Goal: Task Accomplishment & Management: Manage account settings

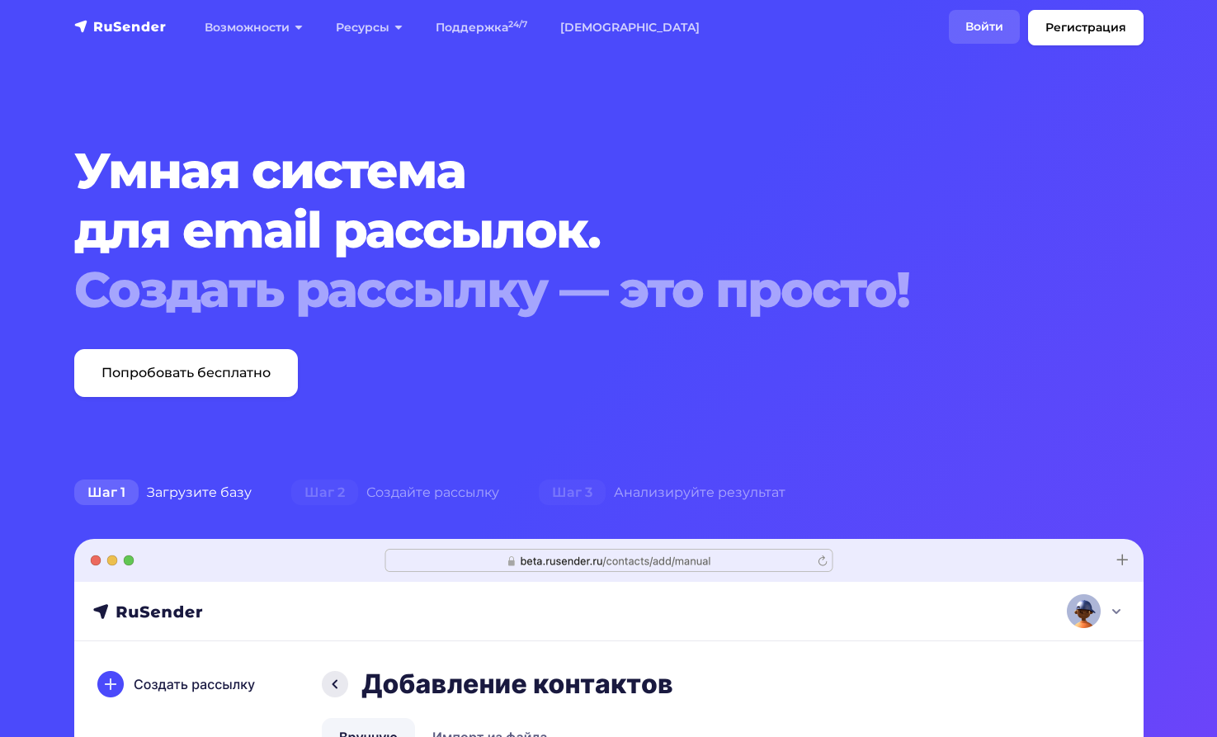
click at [966, 16] on link "Войти" at bounding box center [984, 27] width 71 height 34
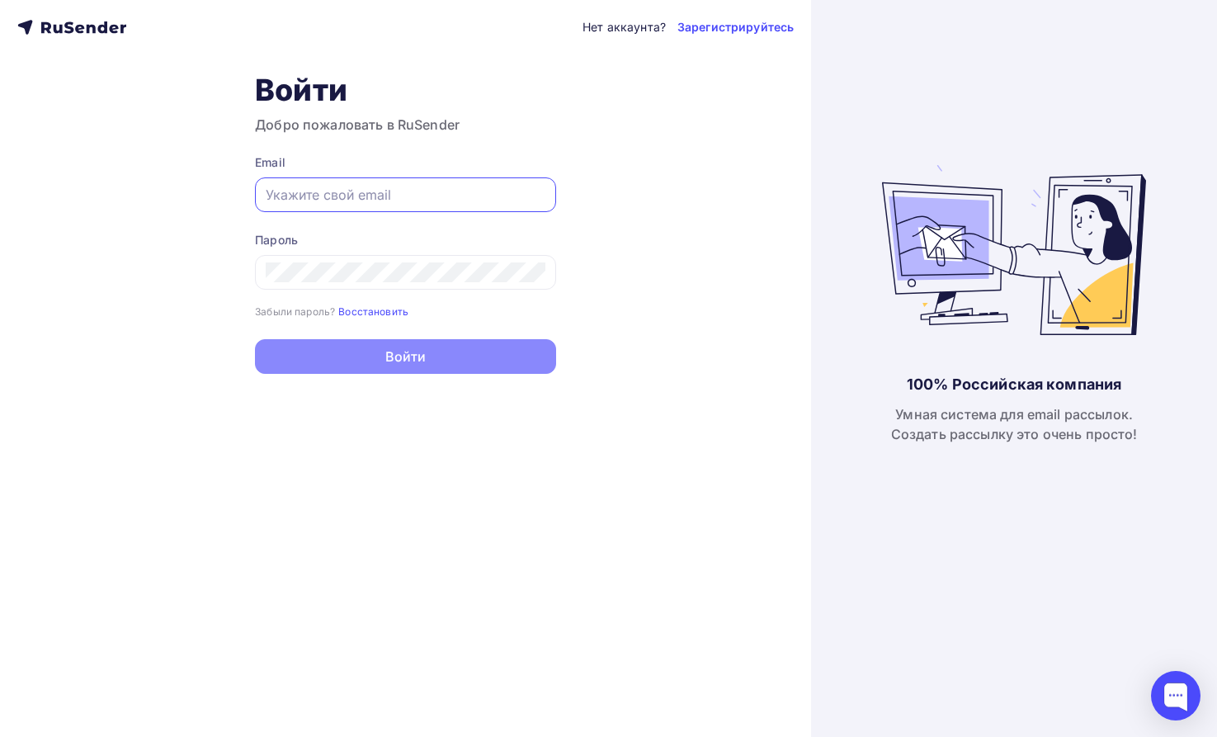
click at [304, 199] on input "text" at bounding box center [406, 195] width 280 height 20
type input "[DOMAIN_NAME][EMAIL_ADDRESS][DOMAIN_NAME]"
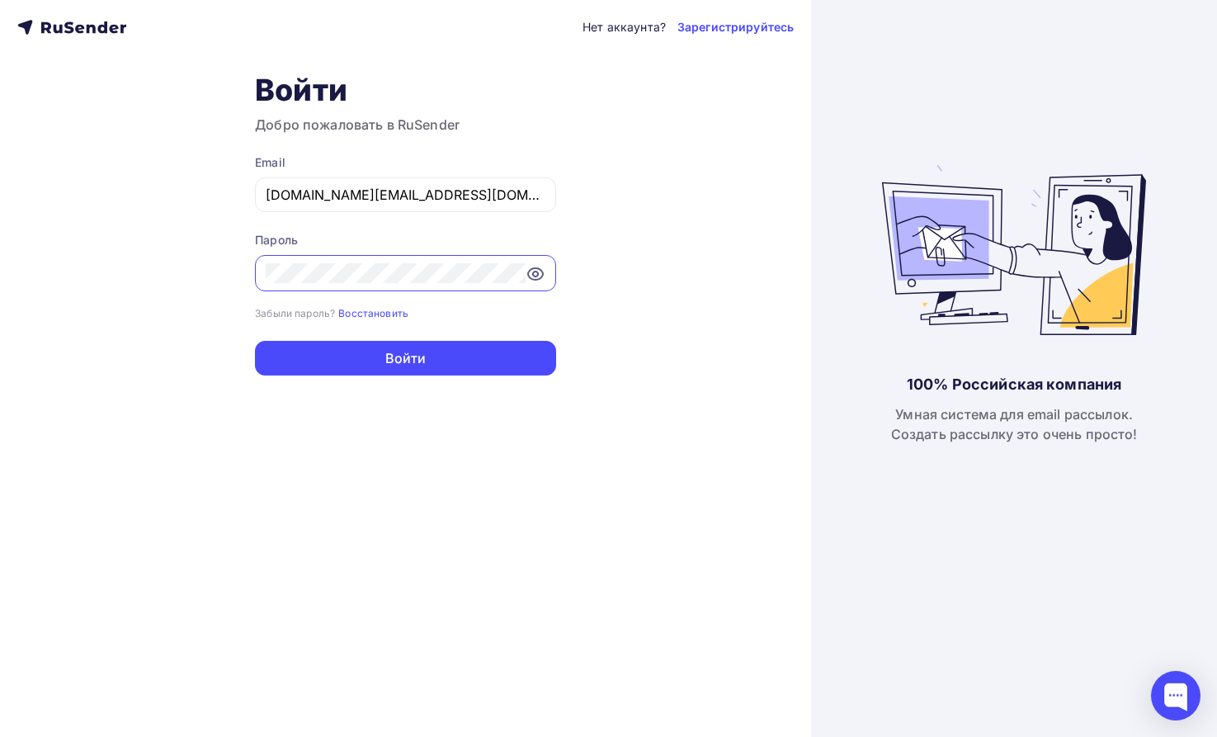
click at [530, 270] on icon at bounding box center [535, 274] width 15 height 12
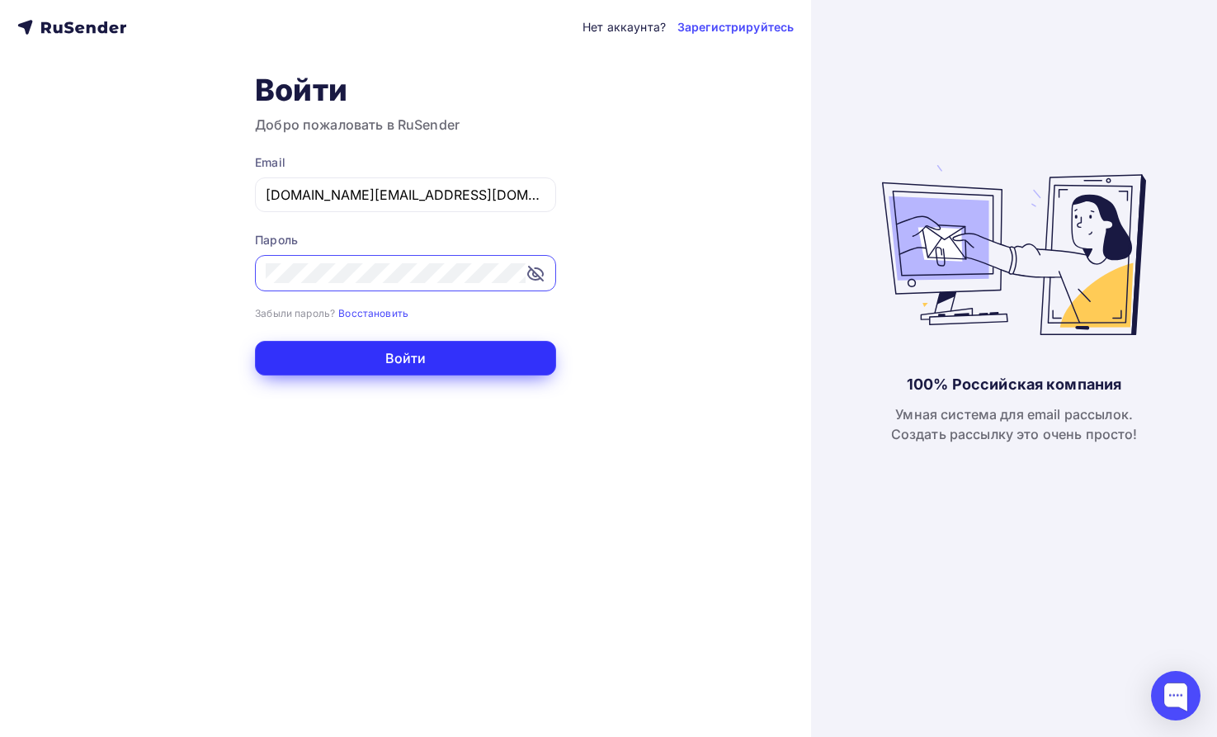
click at [401, 356] on button "Войти" at bounding box center [405, 358] width 301 height 35
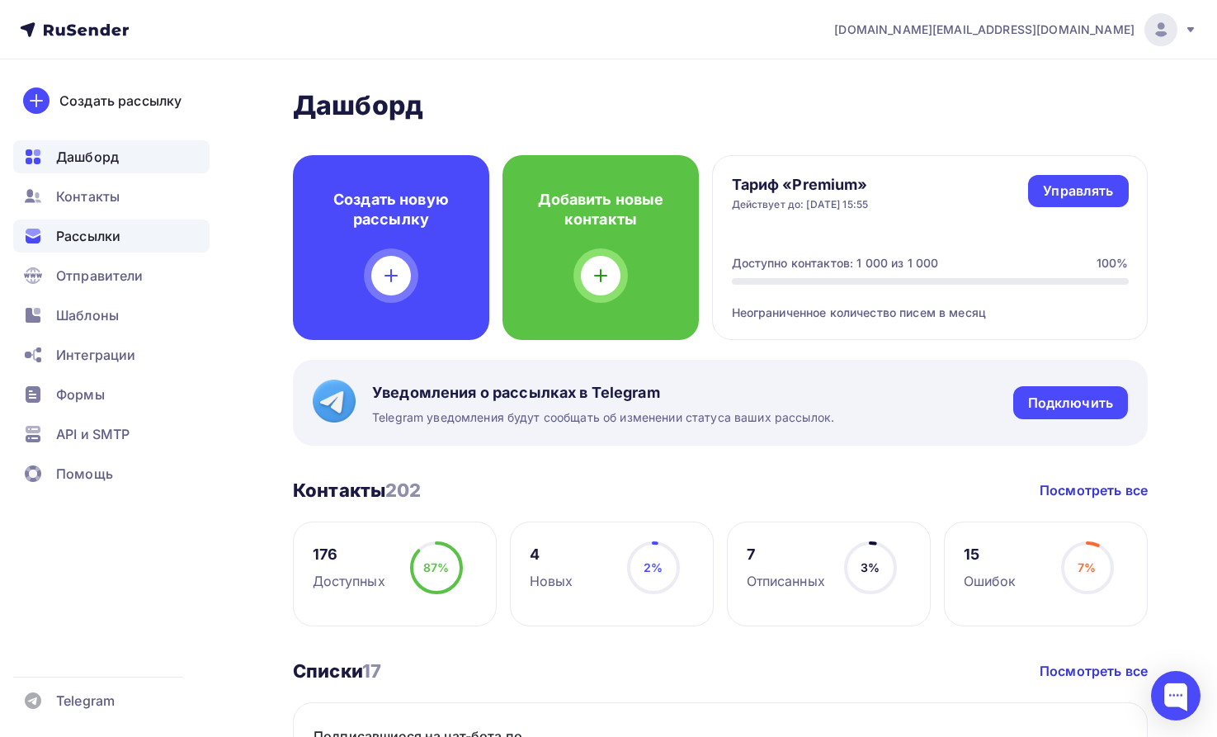
click at [87, 233] on span "Рассылки" at bounding box center [88, 236] width 64 height 20
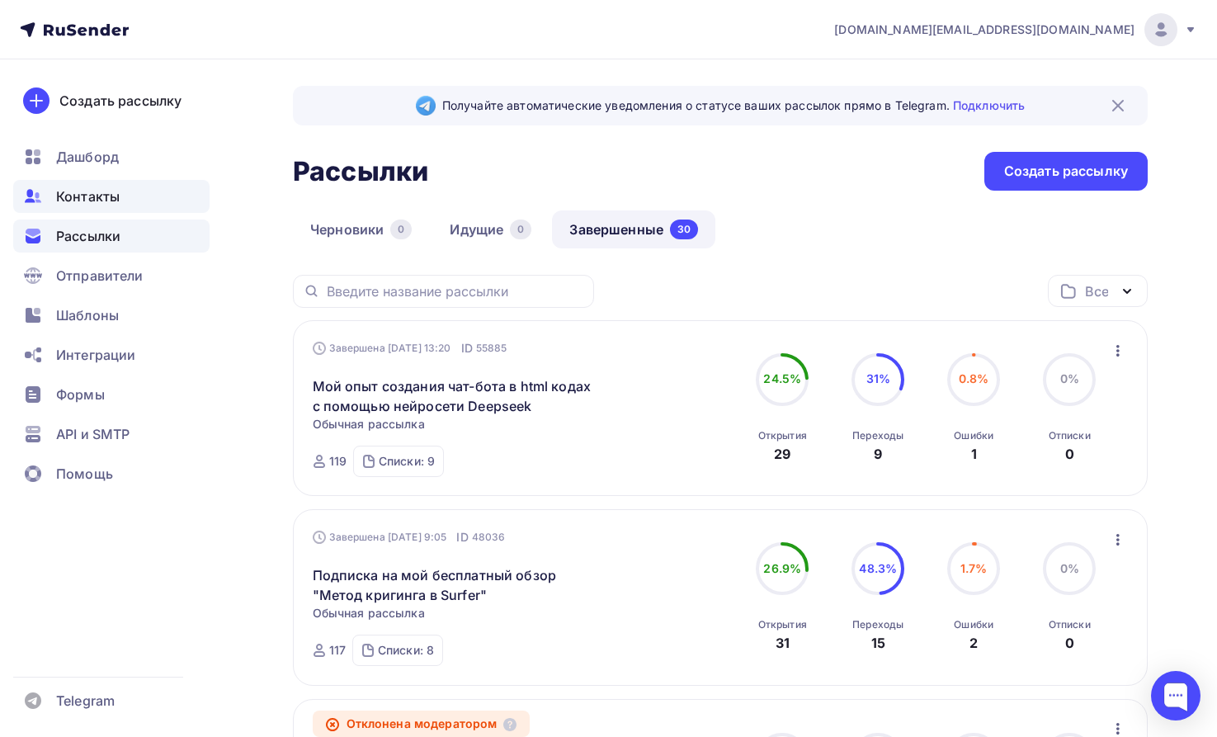
click at [94, 191] on span "Контакты" at bounding box center [88, 196] width 64 height 20
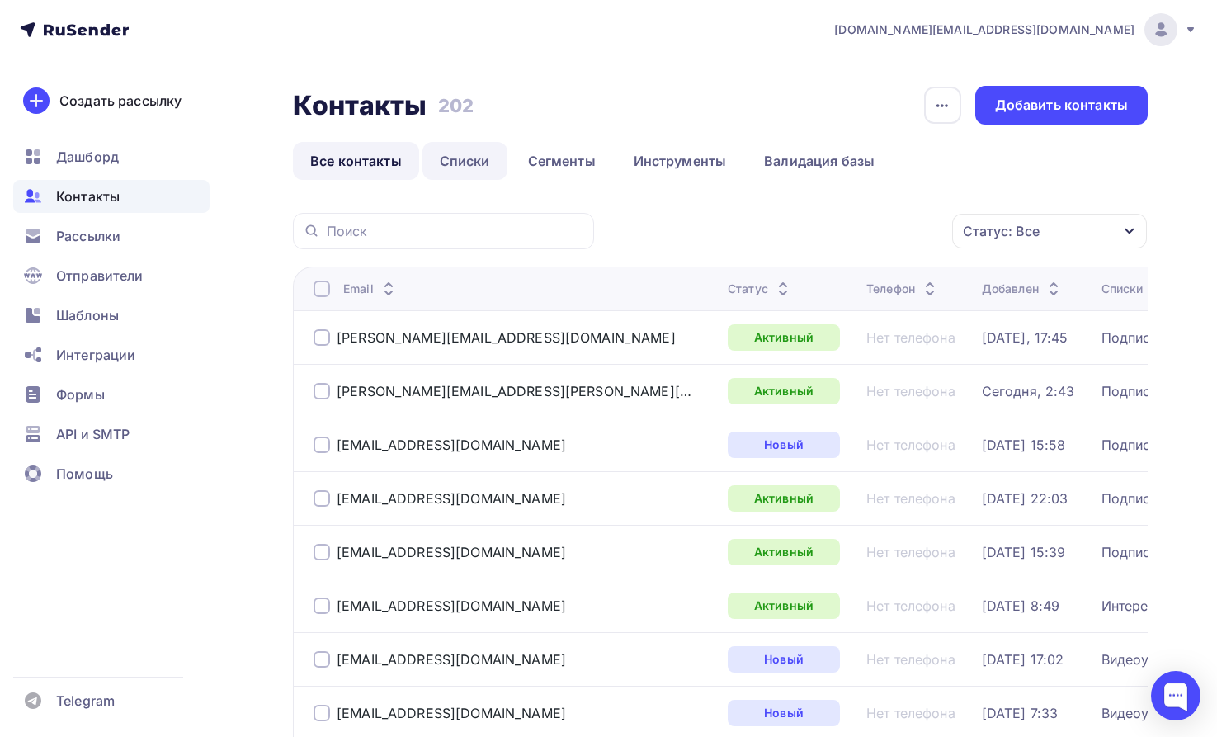
click at [464, 162] on link "Списки" at bounding box center [464, 161] width 85 height 38
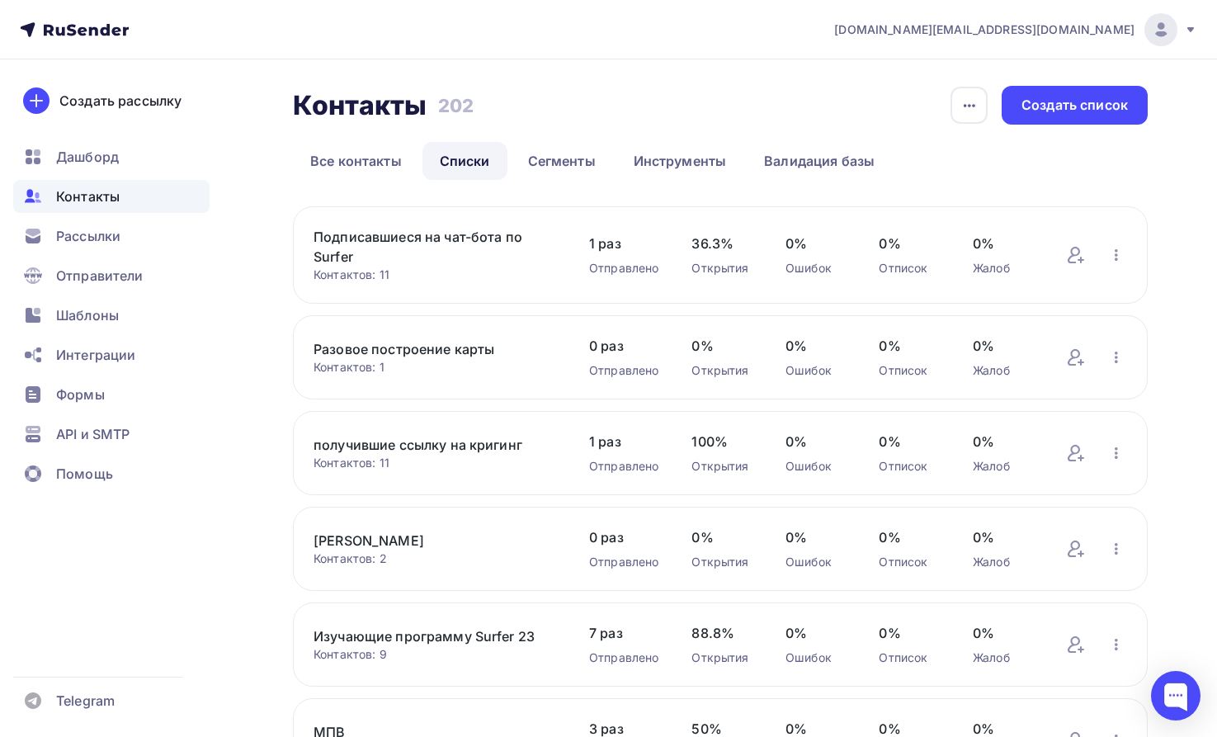
click at [436, 236] on link "Подписавшиеся на чат-бота по Surfer" at bounding box center [434, 247] width 242 height 40
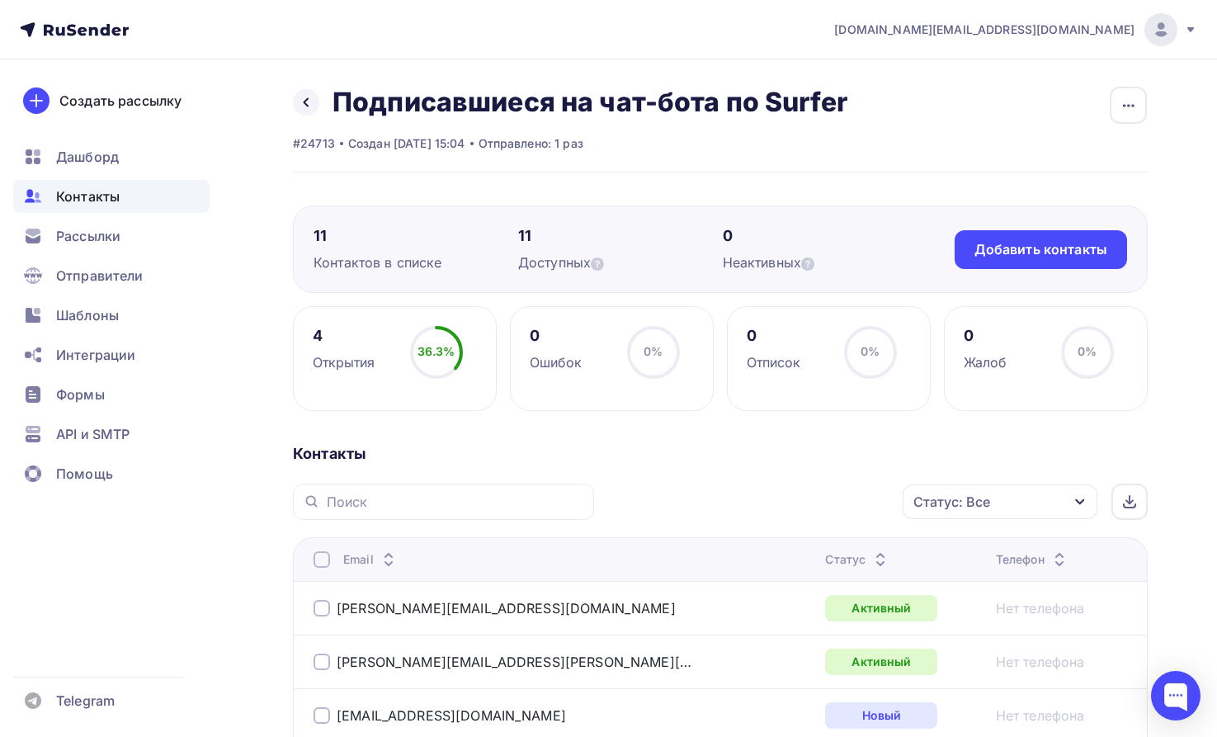
click at [78, 188] on span "Контакты" at bounding box center [88, 196] width 64 height 20
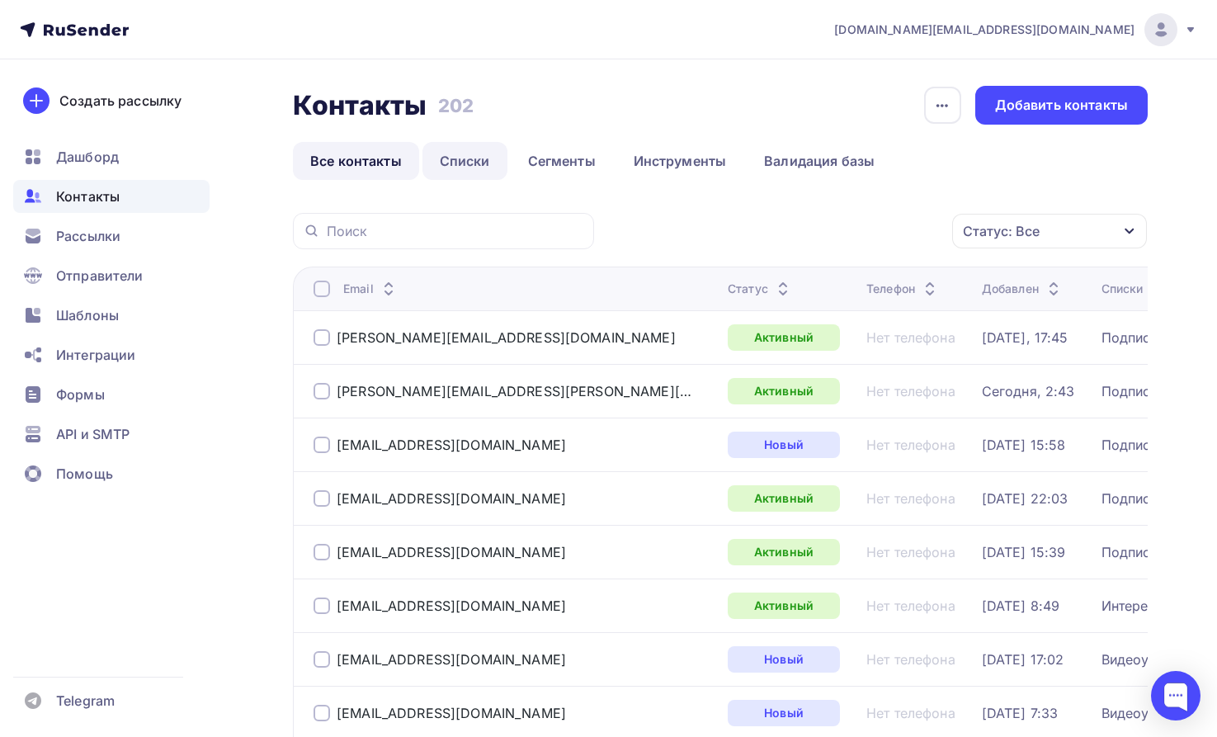
click at [466, 157] on link "Списки" at bounding box center [464, 161] width 85 height 38
